Goal: Task Accomplishment & Management: Manage account settings

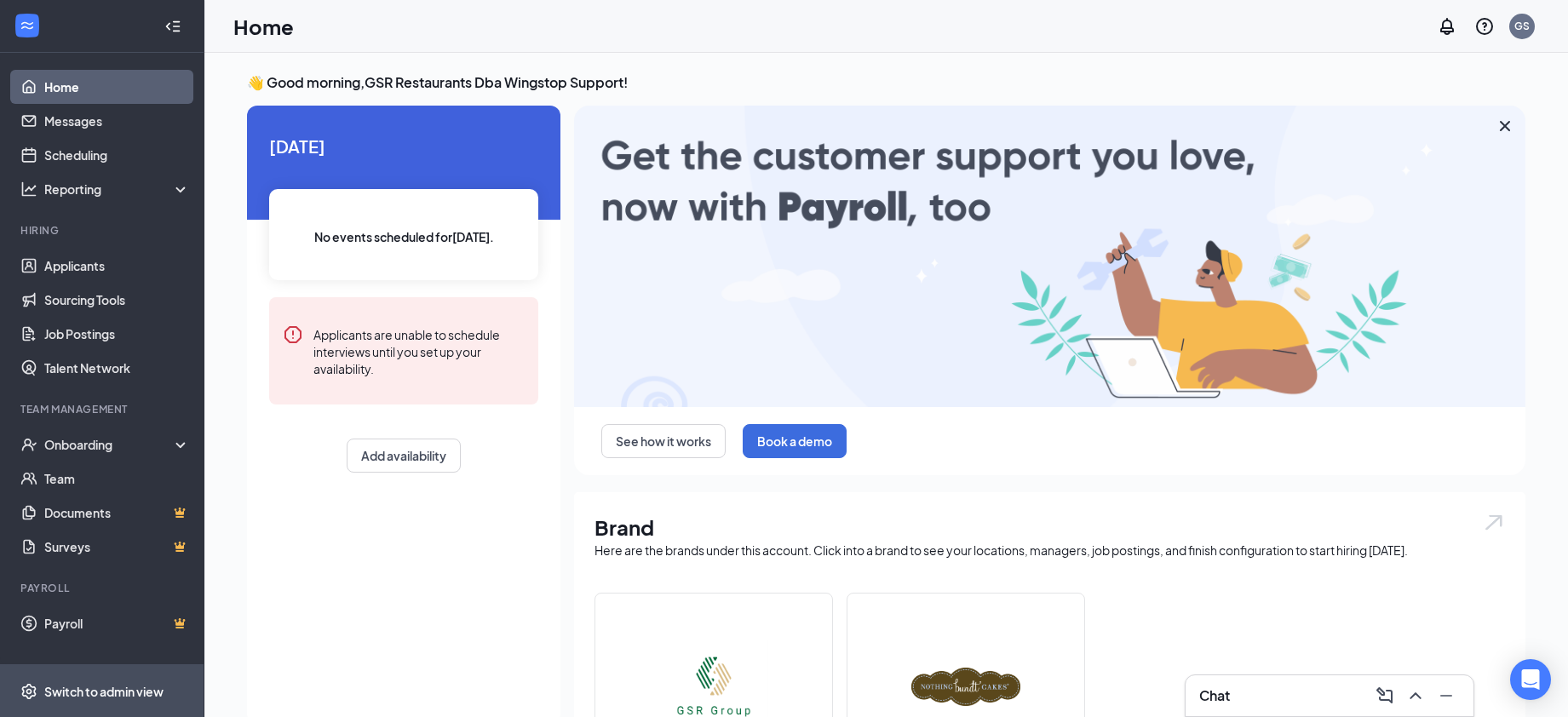
click at [94, 686] on div "Switch to admin view" at bounding box center [104, 691] width 119 height 17
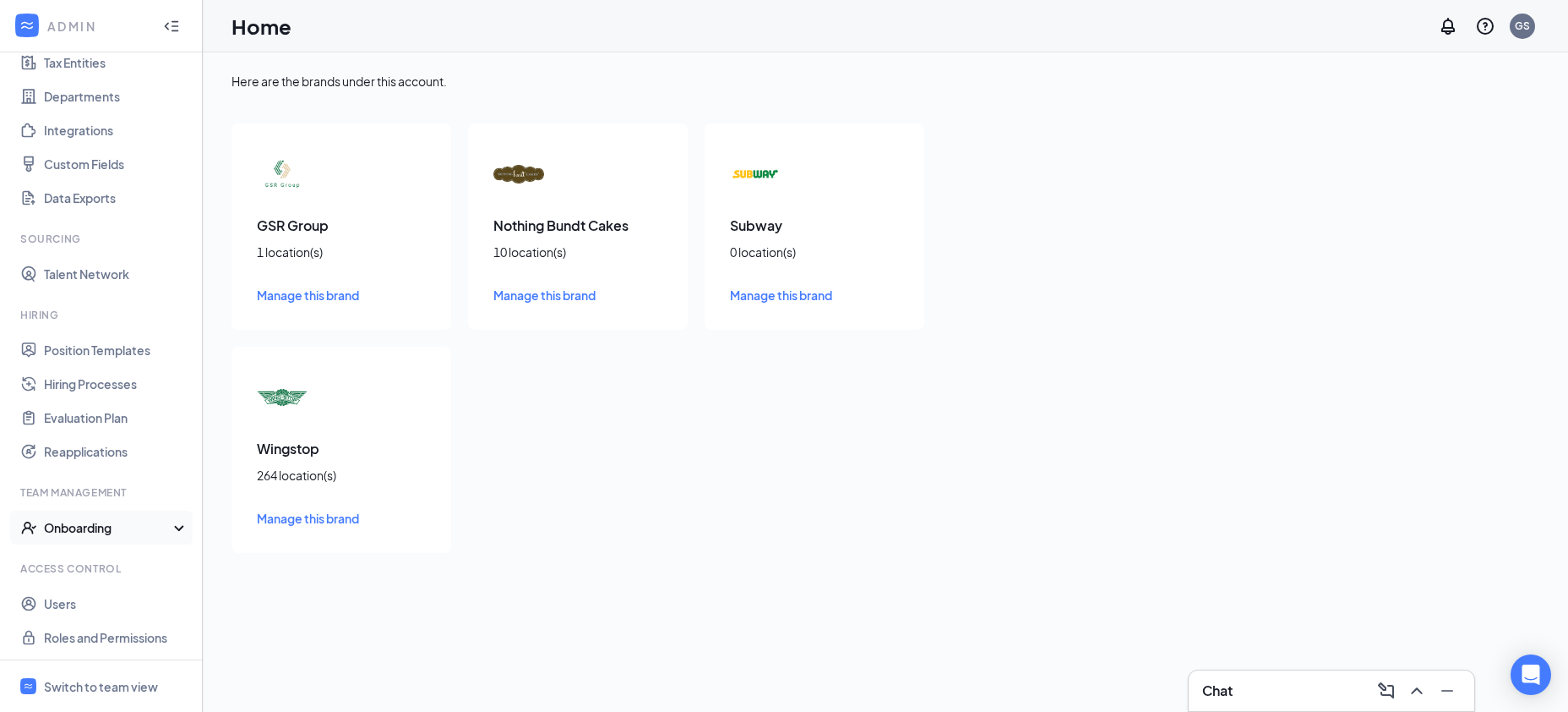
scroll to position [135, 0]
click at [93, 606] on link "Users" at bounding box center [116, 602] width 144 height 34
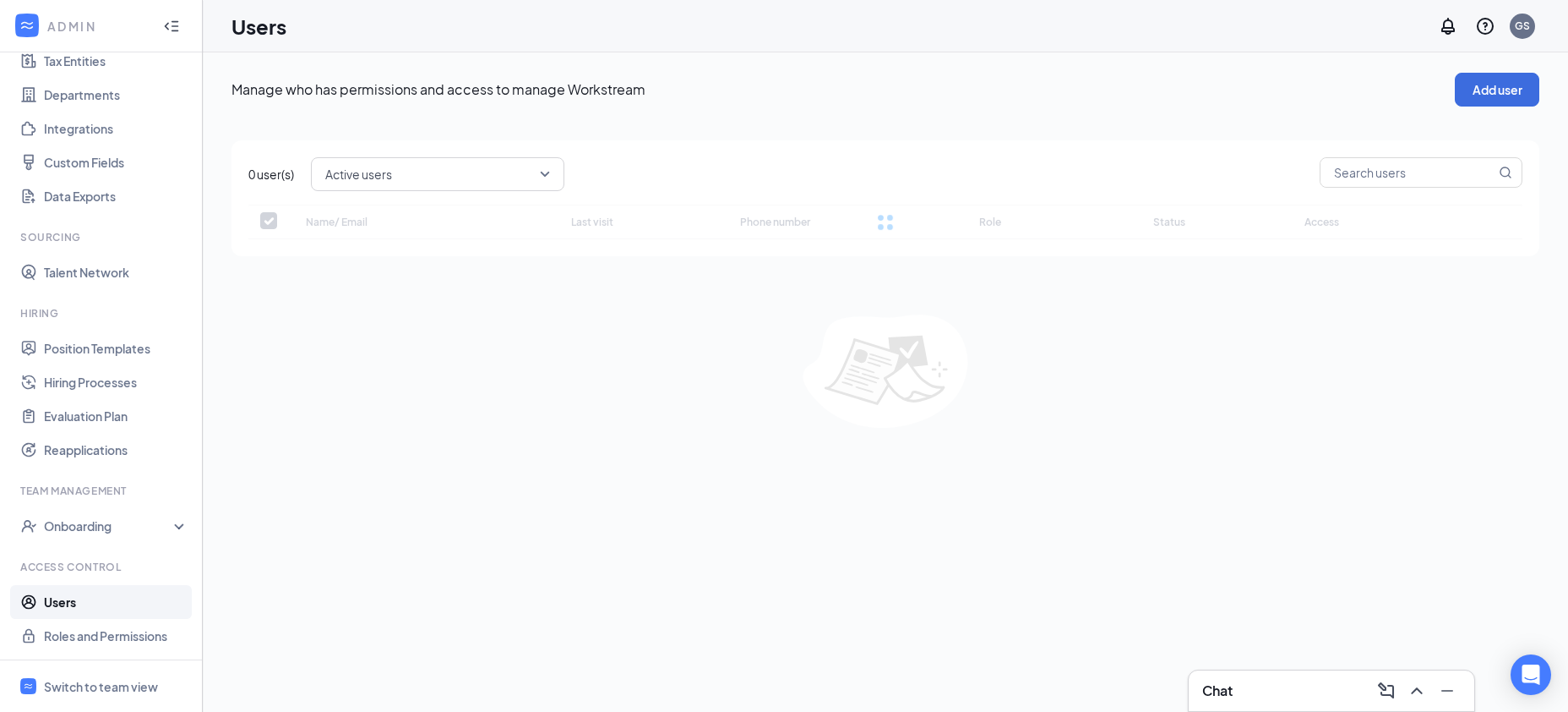
checkbox input "false"
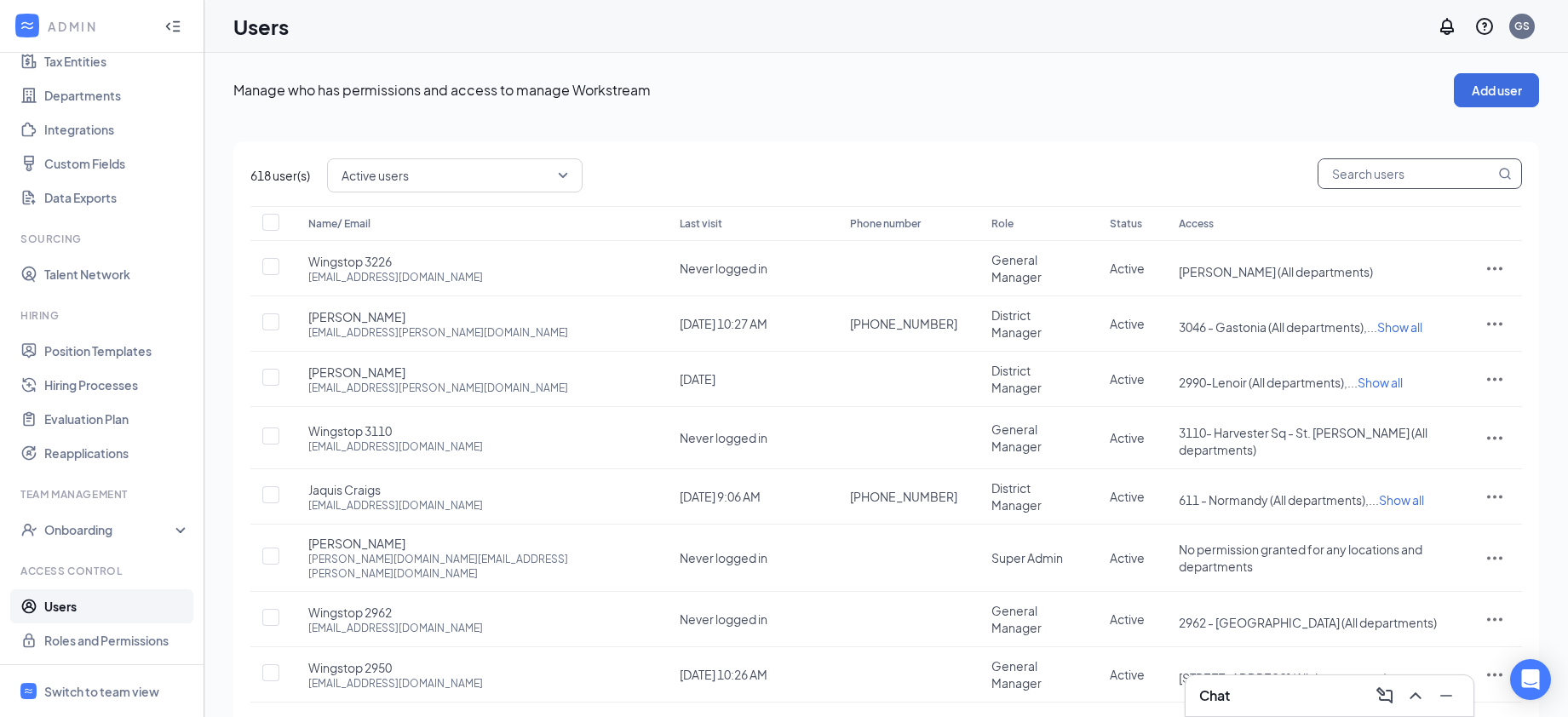
click at [1394, 169] on input "text" at bounding box center [1406, 173] width 176 height 29
paste input "[EMAIL_ADDRESS][DOMAIN_NAME]"
type input "[EMAIL_ADDRESS][DOMAIN_NAME]"
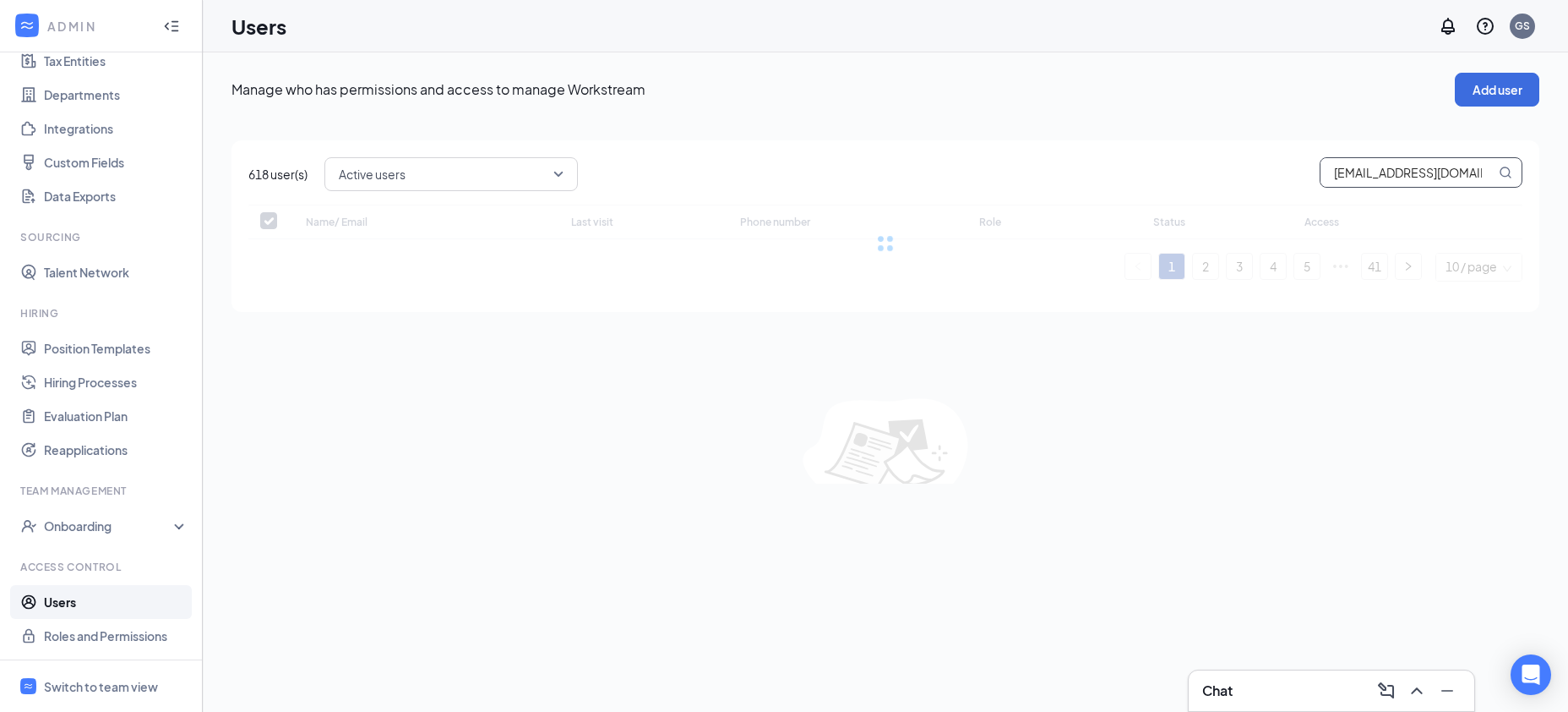
checkbox input "false"
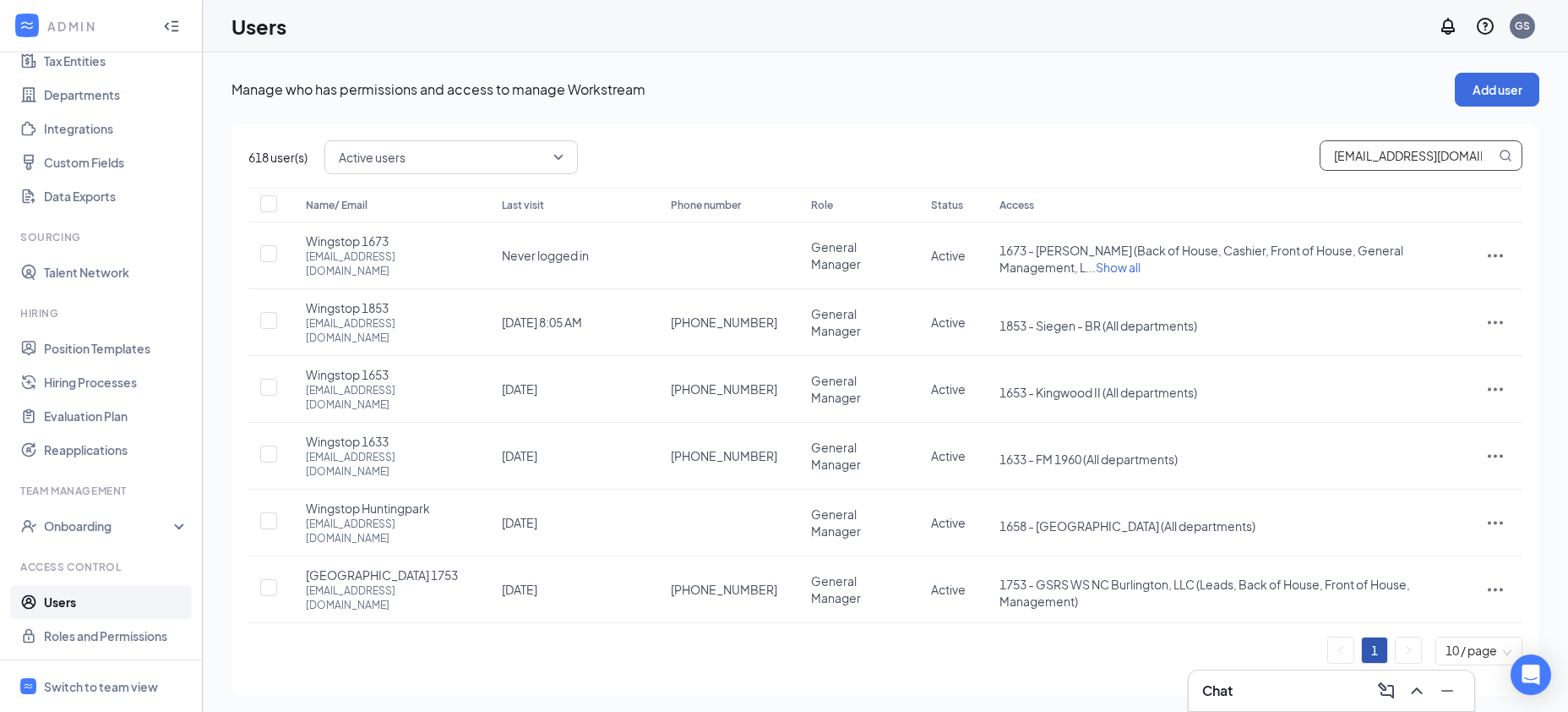
type input "[EMAIL_ADDRESS][DOMAIN_NAME]"
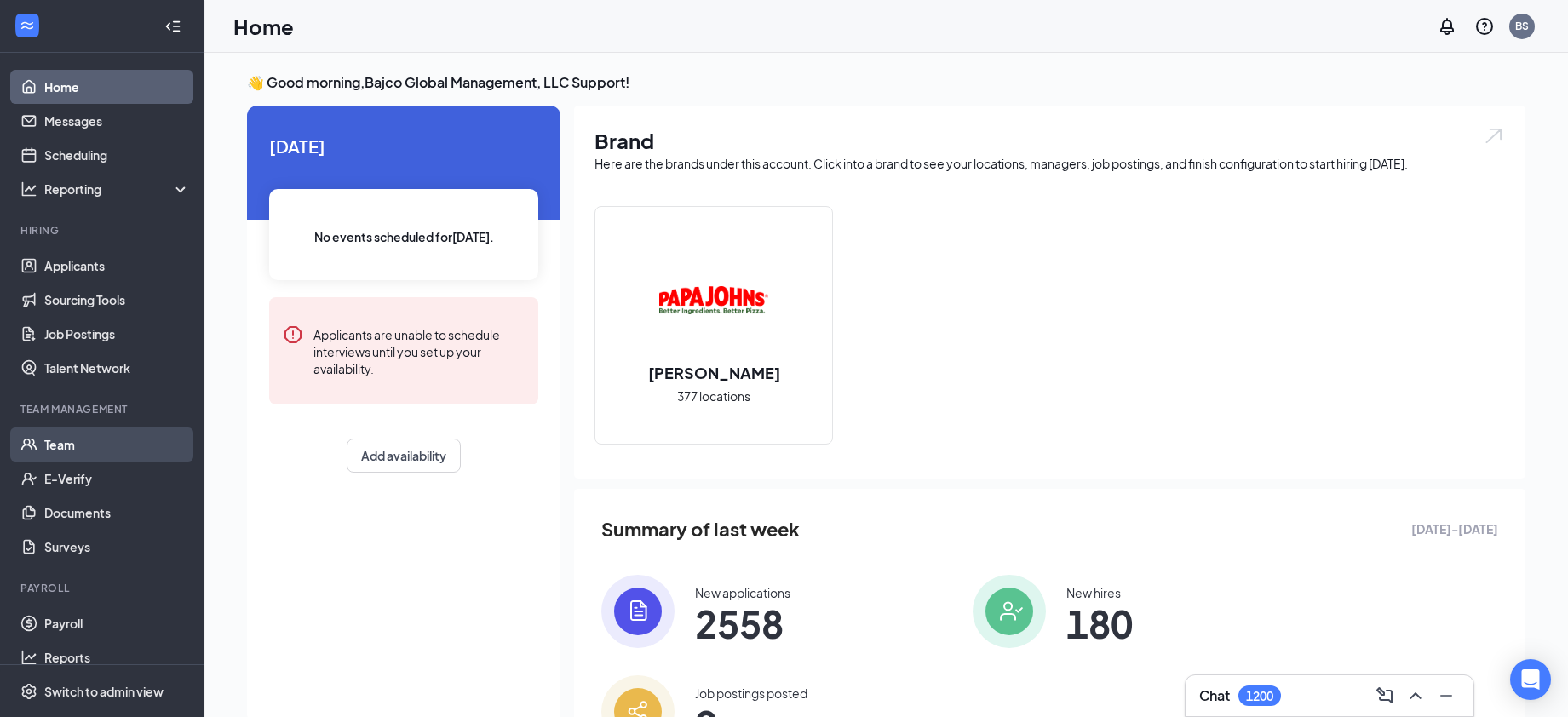
click at [139, 451] on link "Team" at bounding box center [117, 444] width 146 height 34
